Goal: Find contact information: Find contact information

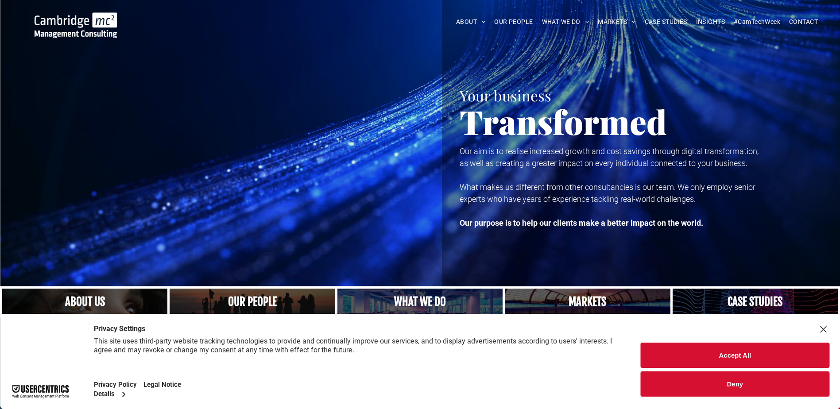
click at [715, 358] on button "Accept All" at bounding box center [735, 355] width 189 height 25
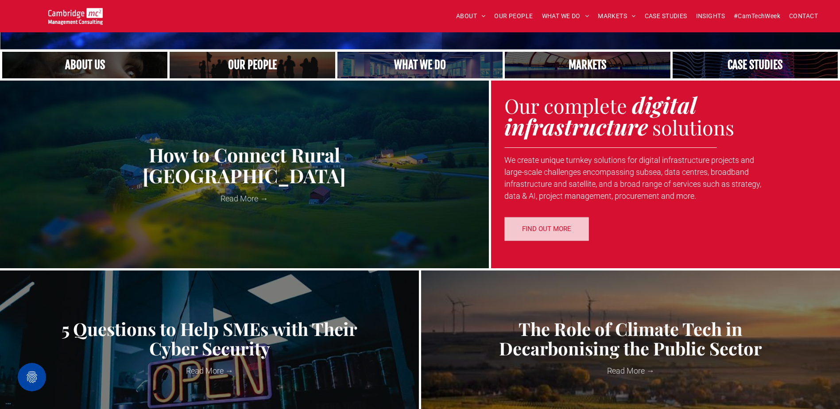
scroll to position [221, 0]
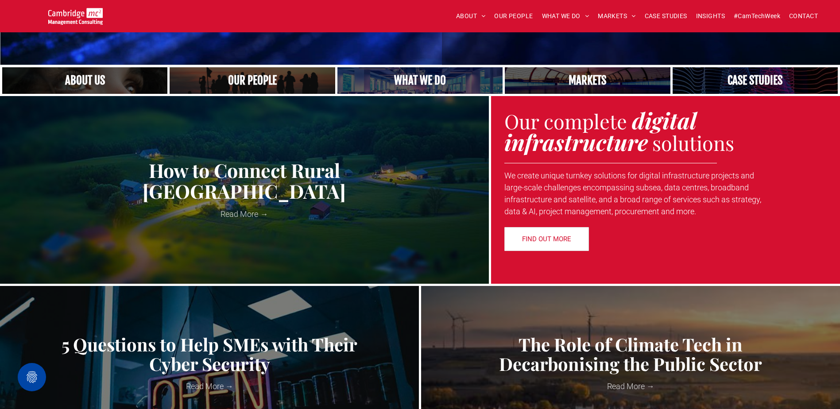
click at [262, 78] on link "A crowd in silhouette at sunset, on a rise or lookout point" at bounding box center [252, 80] width 175 height 28
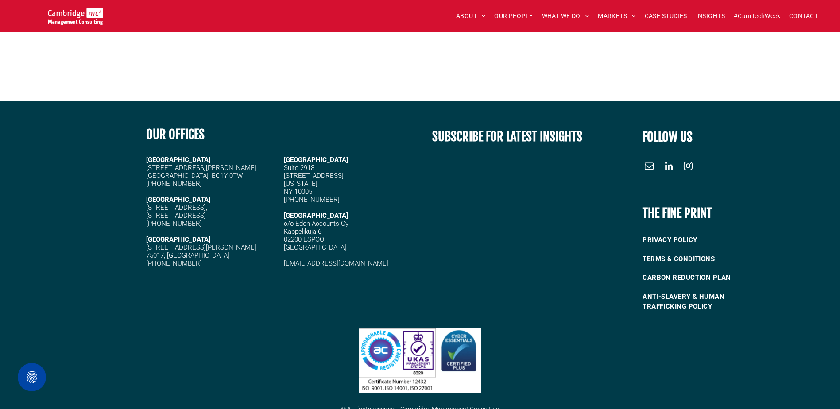
scroll to position [3789, 0]
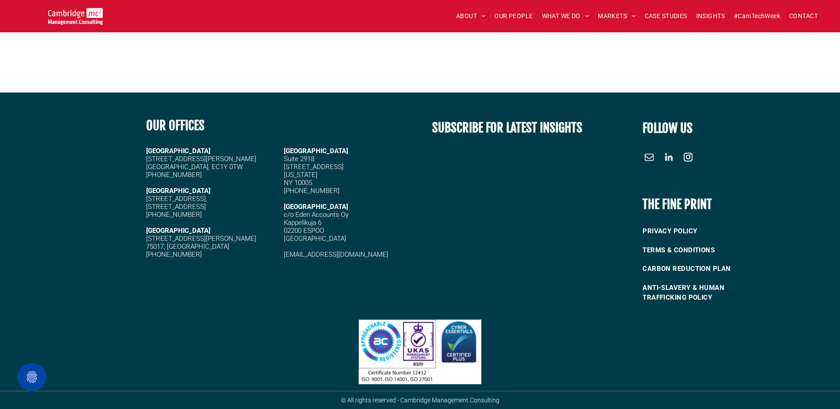
drag, startPoint x: 140, startPoint y: 150, endPoint x: 217, endPoint y: 218, distance: 102.5
click at [217, 218] on div "OUR OFFICES CAMBRIDGE 5 High Green, Cambridge, CB22 5EG +44 (0)1223 750335 LOND…" at bounding box center [280, 208] width 280 height 201
drag, startPoint x: 217, startPoint y: 218, endPoint x: 221, endPoint y: 235, distance: 17.8
click at [221, 235] on h5 "[STREET_ADDRESS][PERSON_NAME]" at bounding box center [211, 239] width 130 height 8
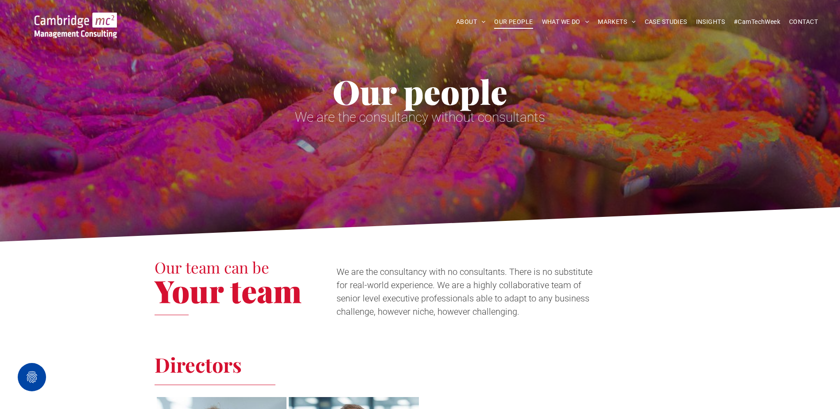
scroll to position [5, 0]
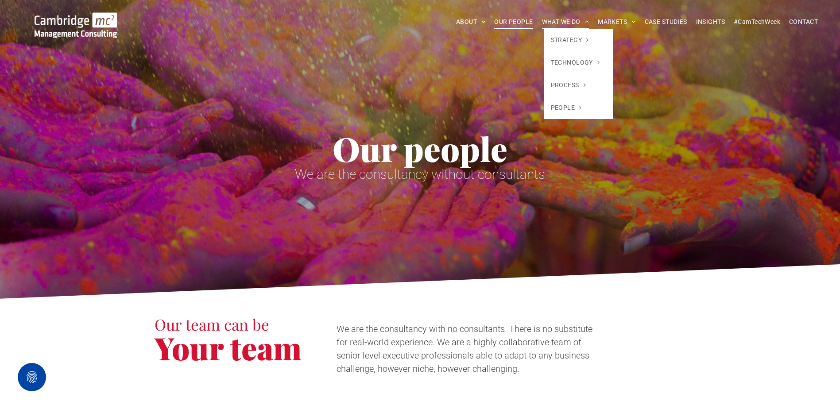
click at [561, 21] on span "WHAT WE DO" at bounding box center [565, 22] width 47 height 14
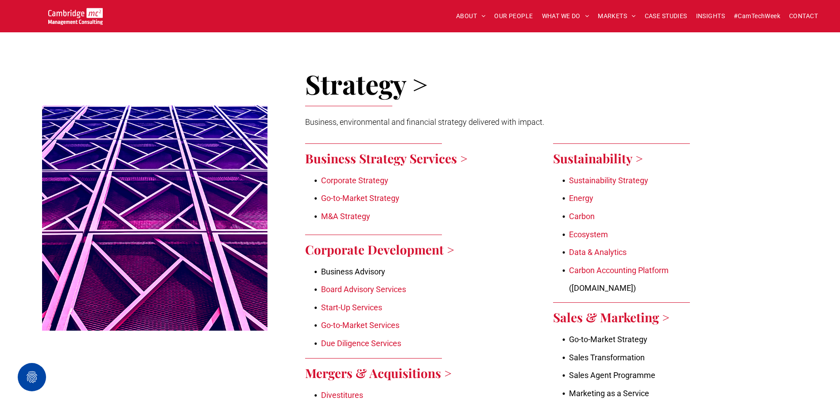
scroll to position [398, 0]
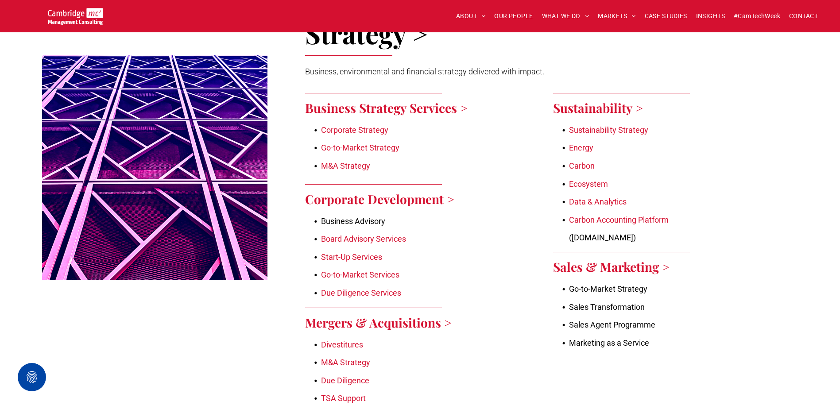
click at [82, 10] on img at bounding box center [75, 16] width 54 height 17
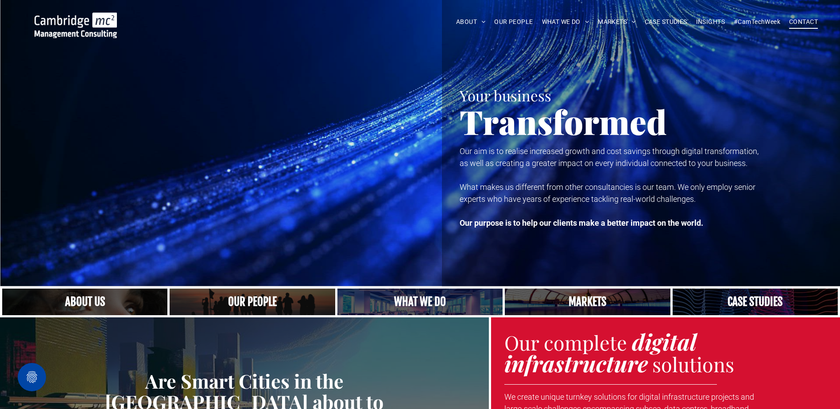
click at [807, 26] on span "CONTACT" at bounding box center [803, 22] width 29 height 14
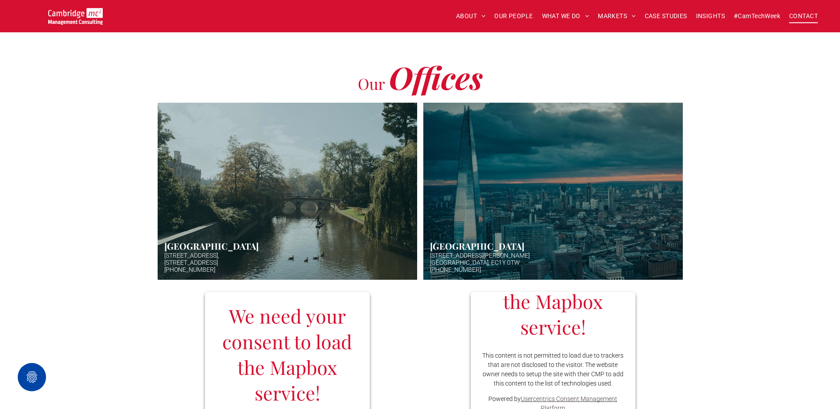
scroll to position [89, 0]
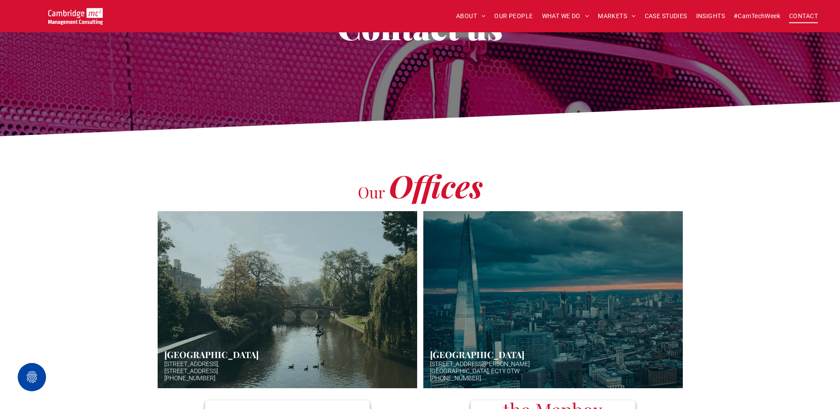
click at [800, 12] on span "CONTACT" at bounding box center [803, 16] width 29 height 14
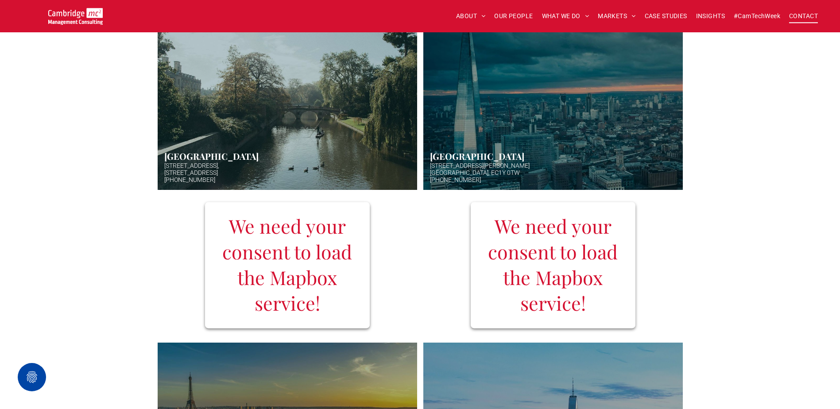
scroll to position [266, 0]
